Goal: Information Seeking & Learning: Find specific fact

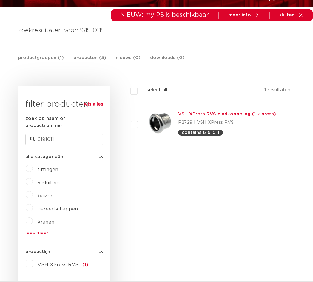
click at [60, 127] on div "zoek op naam of productnummer 6191011" at bounding box center [64, 130] width 78 height 30
click at [56, 134] on input "6191011" at bounding box center [64, 139] width 78 height 11
paste input "222205"
type input "6222205"
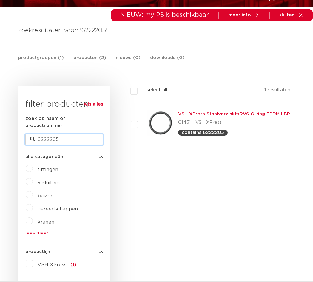
click at [51, 134] on input "6222205" at bounding box center [64, 139] width 78 height 11
paste input "08180"
type input "6208180"
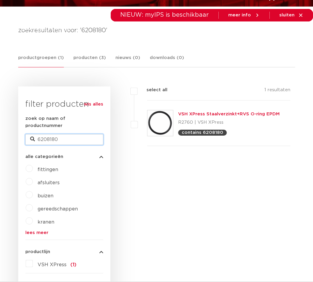
click at [59, 134] on input "6208180" at bounding box center [64, 139] width 78 height 11
paste input "015"
type input "6208015"
click at [48, 134] on input "6208015" at bounding box center [64, 139] width 78 height 11
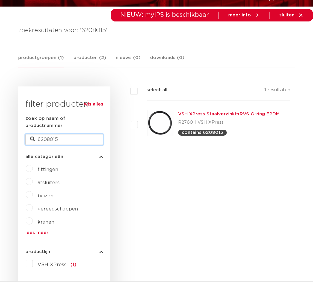
click at [48, 134] on input "6208015" at bounding box center [64, 139] width 78 height 11
paste input "119421"
type input "6119421"
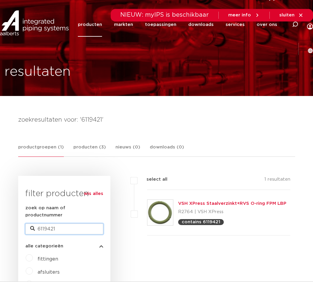
click at [61, 224] on input "6119421" at bounding box center [64, 229] width 78 height 11
paste input "377"
type input "6119377"
click at [59, 224] on input "6119377" at bounding box center [64, 229] width 78 height 11
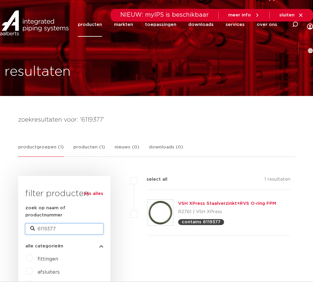
click at [59, 224] on input "6119377" at bounding box center [64, 229] width 78 height 11
click at [67, 224] on input "6119377" at bounding box center [64, 229] width 78 height 11
paste input "432"
click at [67, 224] on input "6119432" at bounding box center [64, 229] width 78 height 11
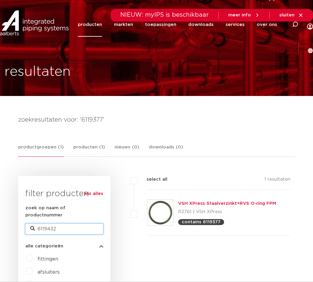
type input "6119432"
click at [64, 224] on input "6119432" at bounding box center [64, 229] width 78 height 11
paste input "65"
type input "6119465"
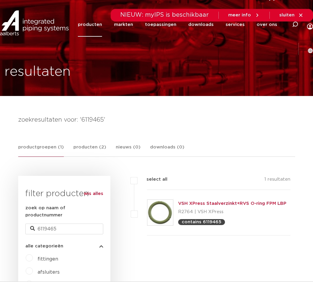
click at [85, 216] on div "zoek op naam of productnummer 6119465" at bounding box center [64, 220] width 78 height 30
drag, startPoint x: 85, startPoint y: 216, endPoint x: 85, endPoint y: 222, distance: 5.4
click at [85, 224] on input "6119465" at bounding box center [64, 229] width 78 height 11
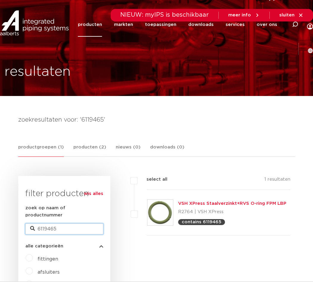
paste input "377"
type input "6119377"
click at [196, 204] on link "VSH XPress Staalverzinkt+RVS O-ring FPM" at bounding box center [227, 204] width 98 height 4
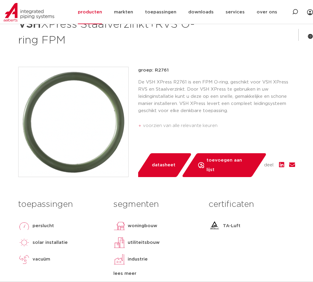
scroll to position [60, 0]
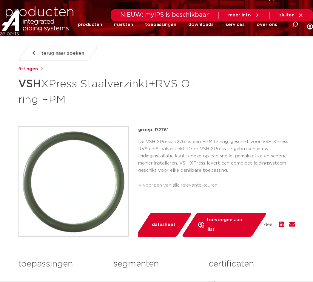
click at [67, 55] on span "terug naar zoeken" at bounding box center [63, 54] width 43 height 10
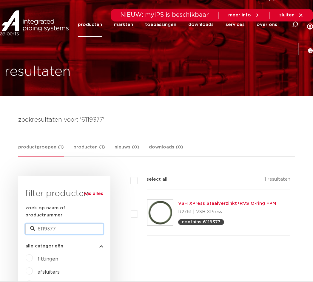
drag, startPoint x: 64, startPoint y: 222, endPoint x: -19, endPoint y: 211, distance: 83.2
type input "6119465"
click at [167, 211] on img at bounding box center [161, 213] width 26 height 26
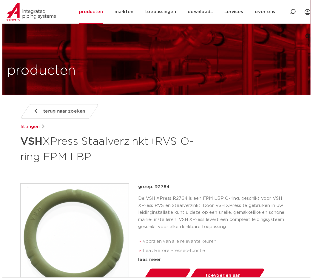
scroll to position [30, 0]
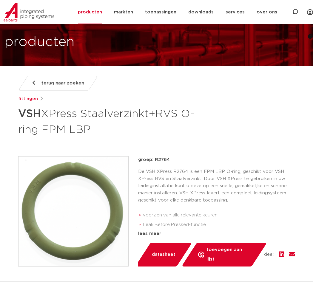
click at [169, 257] on span "datasheet" at bounding box center [164, 255] width 24 height 10
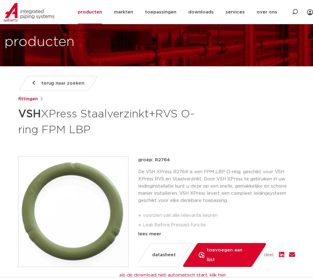
click at [67, 86] on span "terug naar zoeken" at bounding box center [63, 84] width 43 height 10
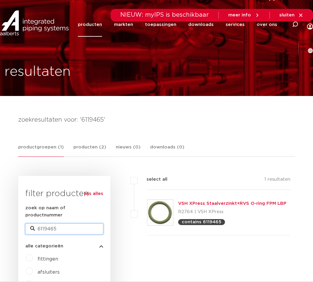
drag, startPoint x: 61, startPoint y: 222, endPoint x: 23, endPoint y: 218, distance: 38.4
paste input "76"
type input "6119476"
click at [206, 203] on link "VSH XPress Staalverzinkt+RVS O-ring FPM" at bounding box center [227, 204] width 98 height 4
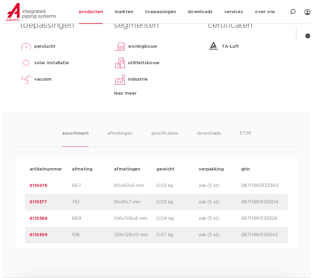
scroll to position [209, 0]
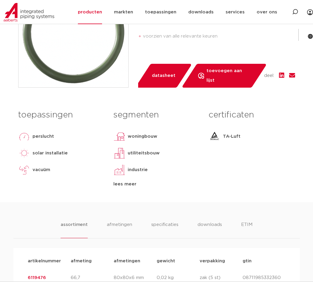
click at [172, 80] on span "datasheet" at bounding box center [164, 76] width 24 height 10
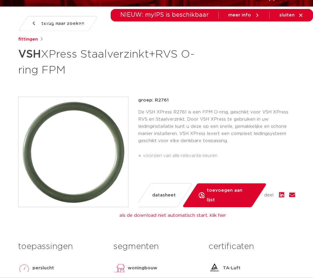
scroll to position [0, 0]
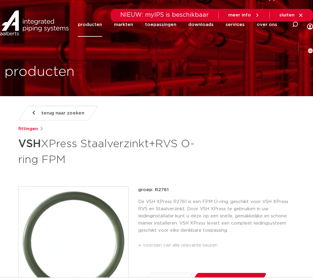
click at [45, 120] on link "terug naar zoeken" at bounding box center [58, 113] width 80 height 15
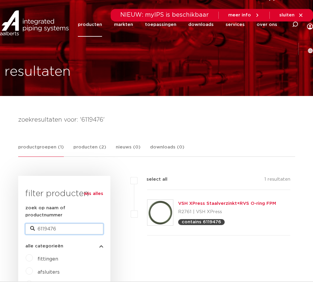
click at [78, 224] on input "6119476" at bounding box center [64, 229] width 78 height 11
paste input "20802"
type input "6208026"
click at [70, 224] on input "6208026" at bounding box center [64, 229] width 78 height 11
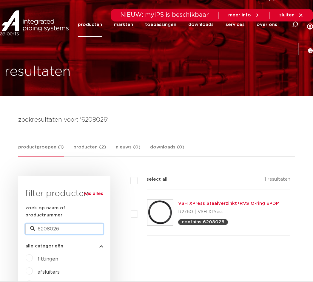
click at [70, 224] on input "6208026" at bounding box center [64, 229] width 78 height 11
paste input "22271"
type input "6222271"
click at [54, 225] on input "6222271" at bounding box center [64, 229] width 78 height 11
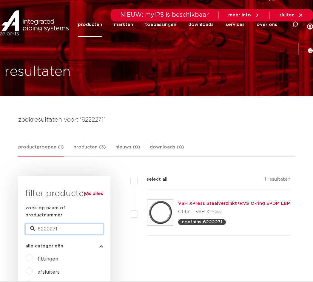
paste input "119476"
type input "6119476"
click at [59, 224] on input "6119476" at bounding box center [64, 229] width 78 height 11
click at [79, 227] on input "6119476" at bounding box center [64, 229] width 78 height 11
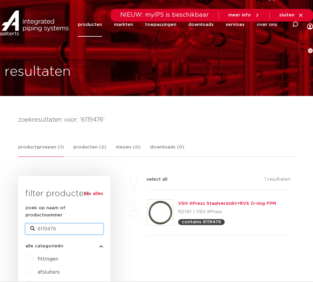
paste input "377"
type input "6119377"
click at [148, 205] on img at bounding box center [161, 213] width 26 height 26
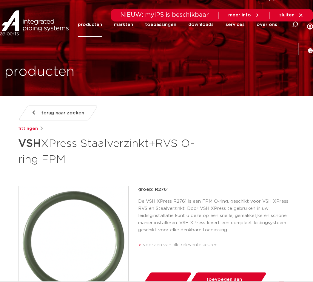
click at [52, 106] on div "terug naar zoeken [GEOGRAPHIC_DATA] VSH XPress Staalverzinkt+RVS O-ring FPM" at bounding box center [156, 137] width 277 height 62
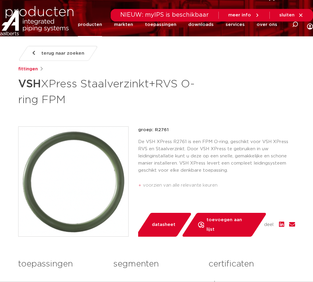
click at [58, 54] on span "terug naar zoeken" at bounding box center [63, 54] width 43 height 10
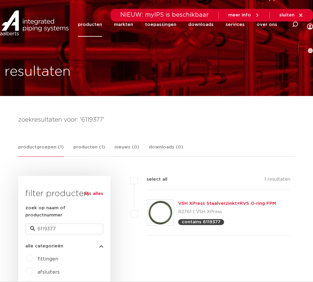
drag, startPoint x: 0, startPoint y: 0, endPoint x: 161, endPoint y: 205, distance: 260.5
drag, startPoint x: 161, startPoint y: 205, endPoint x: 163, endPoint y: 220, distance: 15.4
click at [64, 225] on input "6119377" at bounding box center [64, 229] width 78 height 11
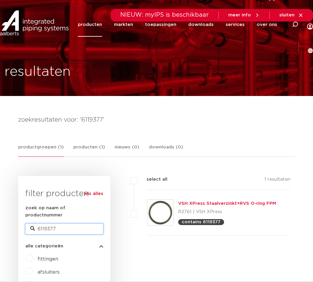
paste input "88"
type input "6119388"
click at [54, 226] on input "6119388" at bounding box center [64, 229] width 78 height 11
paste input "6119784"
click at [56, 225] on input "61193861197848" at bounding box center [64, 229] width 78 height 11
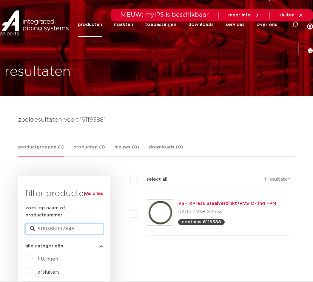
click at [56, 225] on input "61193861197848" at bounding box center [64, 229] width 78 height 11
paste input "784"
type input "6119784"
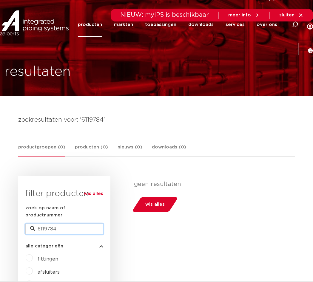
click at [53, 224] on input "6119784" at bounding box center [64, 229] width 78 height 11
click at [62, 224] on input "6119784" at bounding box center [64, 229] width 78 height 11
paste input "841"
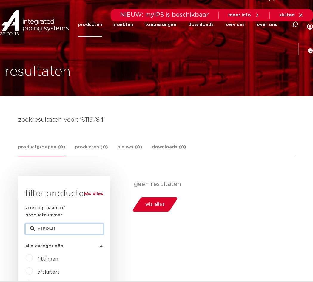
type input "6119841"
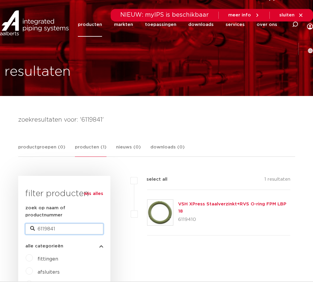
click at [70, 224] on input "6119841" at bounding box center [64, 229] width 78 height 11
paste input "228013"
type input "6228013"
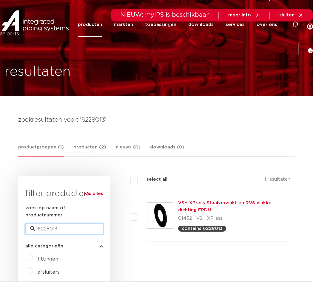
click at [76, 224] on input "6228013" at bounding box center [64, 229] width 78 height 11
paste input "24"
type input "6228024"
click at [53, 224] on input "6228024" at bounding box center [64, 229] width 78 height 11
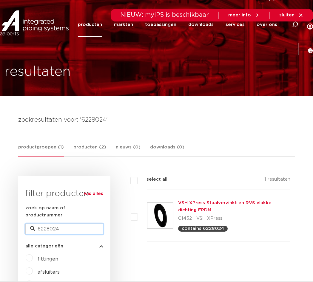
click at [53, 224] on input "6228024" at bounding box center [64, 229] width 78 height 11
paste input "68"
type input "6228068"
click at [76, 224] on input "6228068" at bounding box center [64, 229] width 78 height 11
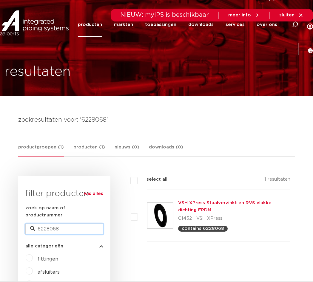
paste input "118301"
type input "6118301"
click at [69, 224] on input "6118301" at bounding box center [64, 229] width 78 height 11
paste input "10"
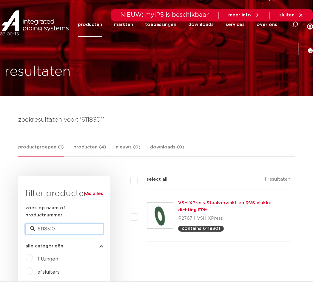
type input "6118310"
click at [54, 224] on input "6118310" at bounding box center [64, 229] width 78 height 11
paste input "54"
type input "6118354"
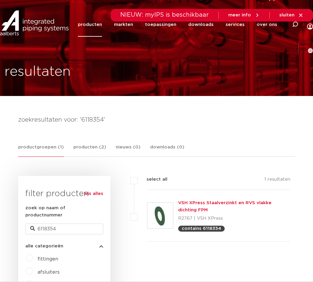
click at [81, 213] on div "zoek op naam of productnummer 6118354" at bounding box center [64, 220] width 78 height 30
click at [77, 224] on input "6118354" at bounding box center [64, 229] width 78 height 11
paste input "98302"
type input "6198302"
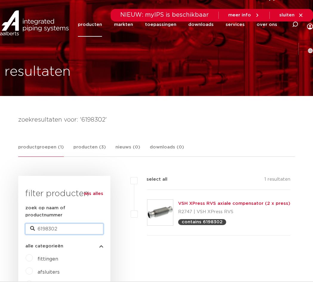
click at [57, 225] on input "6198302" at bounding box center [64, 229] width 78 height 11
paste input "46"
type input "6198346"
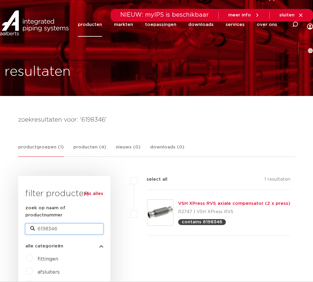
click at [58, 226] on input "6198346" at bounding box center [64, 229] width 78 height 11
paste input "79"
type input "6198379"
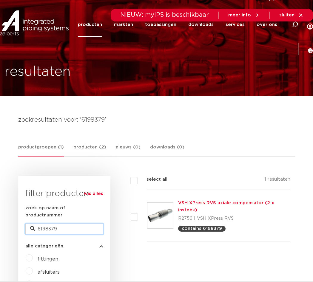
click at [57, 224] on input "6198379" at bounding box center [64, 229] width 78 height 11
paste input "57"
type input "6198357"
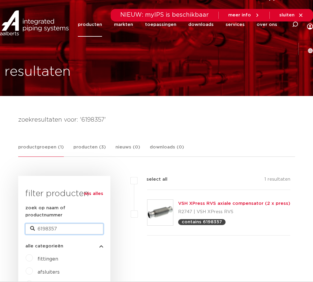
click at [59, 224] on input "6198357" at bounding box center [64, 229] width 78 height 11
paste input "79"
type input "6198379"
